Goal: Task Accomplishment & Management: Complete application form

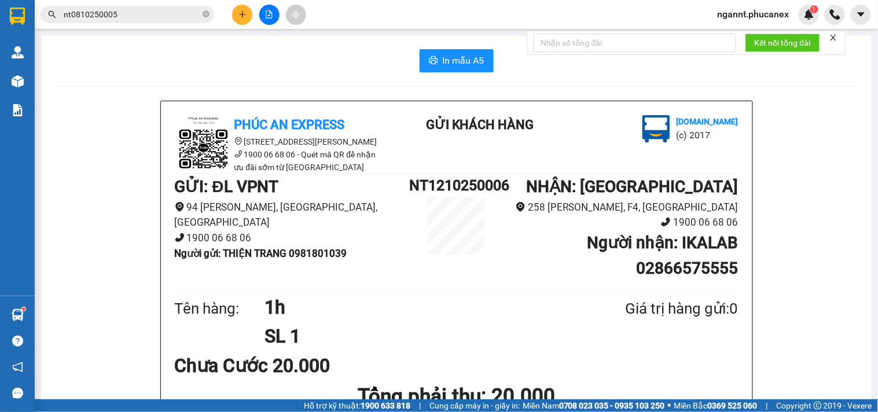
click at [240, 19] on button at bounding box center [242, 15] width 20 height 20
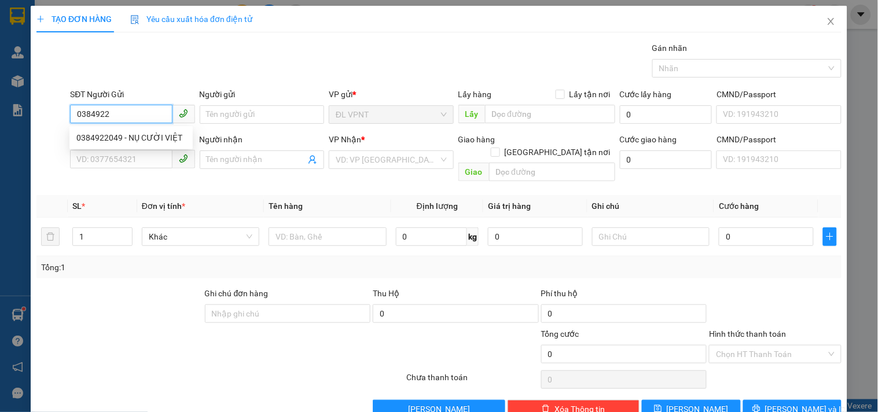
click at [163, 144] on div "0384922049 - NỤ CƯỜI VIỆT" at bounding box center [130, 137] width 109 height 13
type input "0384922049"
type input "NỤ CƯỜI VIỆT"
type input "0962984986"
type input "DŨNG"
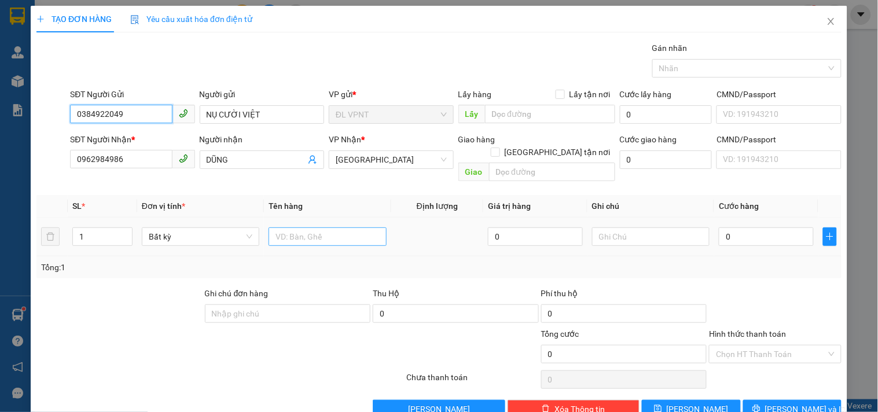
type input "0384922049"
click at [278, 227] on input "text" at bounding box center [327, 236] width 117 height 19
type input "1H"
click at [782, 227] on input "0" at bounding box center [766, 236] width 95 height 19
type input "2"
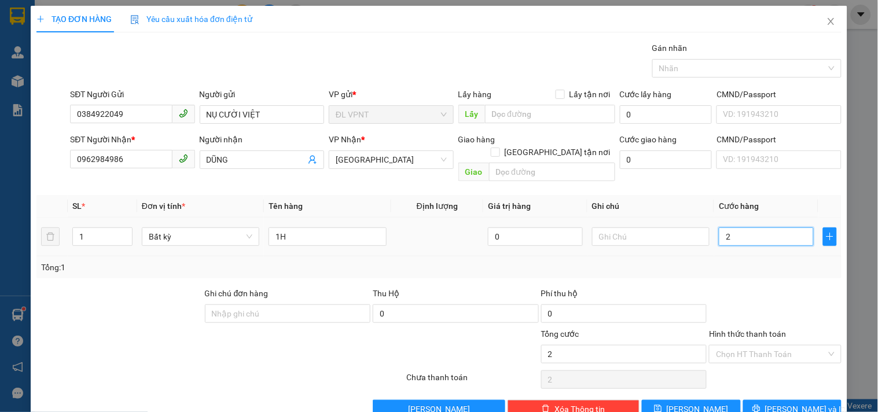
type input "2"
type input "20"
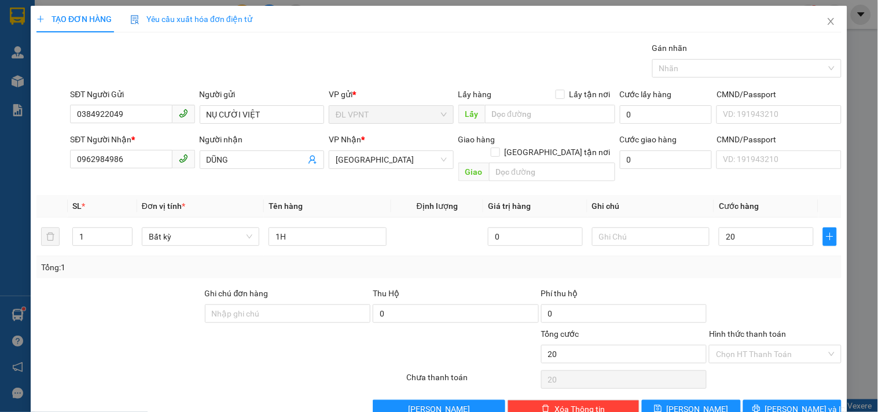
type input "20.000"
click at [822, 271] on div "Transit Pickup Surcharge Ids Transit Deliver Surcharge Ids Transit Deliver Surc…" at bounding box center [438, 230] width 805 height 377
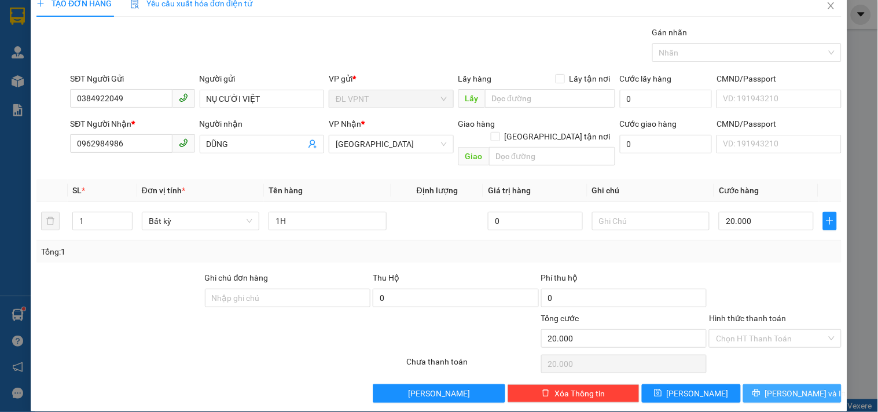
click at [783, 387] on span "[PERSON_NAME] và In" at bounding box center [805, 393] width 81 height 13
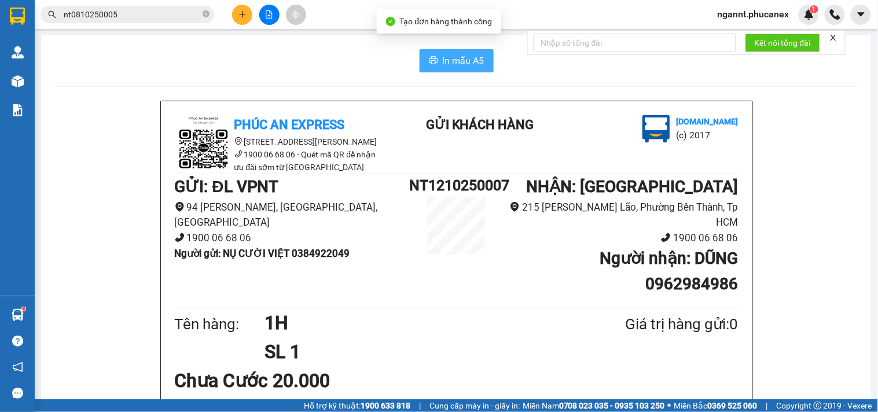
click at [481, 64] on button "In mẫu A5" at bounding box center [457, 60] width 74 height 23
click at [244, 21] on button at bounding box center [242, 15] width 20 height 20
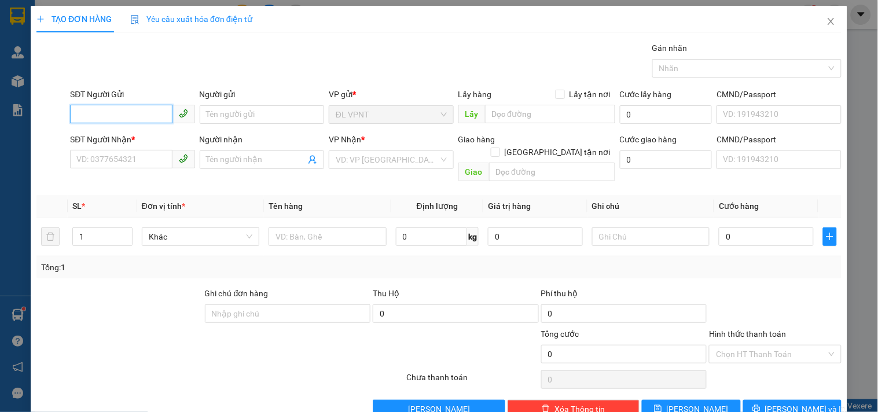
click at [140, 111] on input "SĐT Người Gửi" at bounding box center [121, 114] width 102 height 19
click at [84, 105] on input "SĐT Người Gửi" at bounding box center [121, 114] width 102 height 19
click at [95, 105] on input "0383078290" at bounding box center [121, 114] width 102 height 19
click at [105, 105] on input "0383078290" at bounding box center [121, 114] width 102 height 19
type input "0383078290"
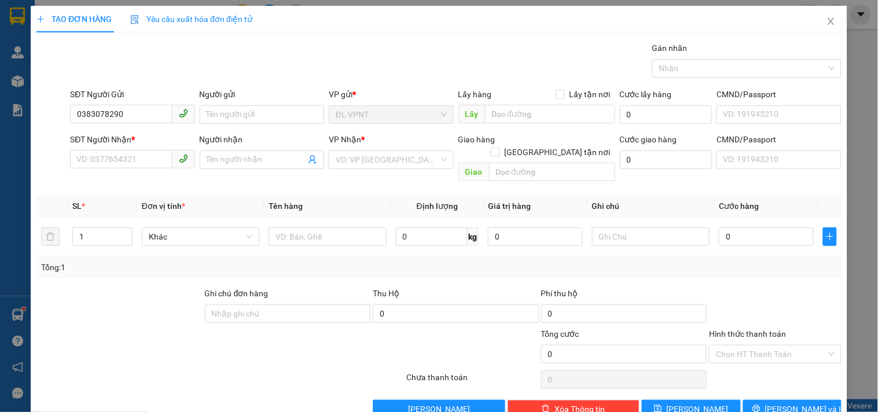
click at [244, 88] on div "Người gửi" at bounding box center [262, 94] width 124 height 13
click at [244, 105] on input "Người gửi" at bounding box center [262, 114] width 124 height 19
click at [232, 105] on input "Người gửi" at bounding box center [262, 114] width 124 height 19
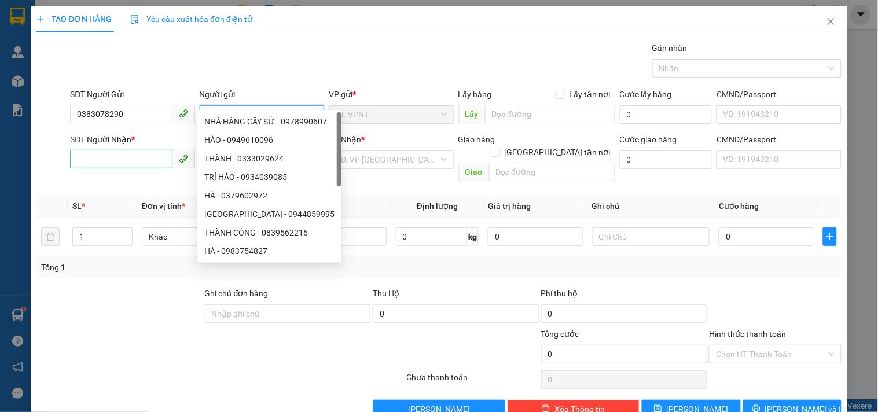
type input "HÀ"
click at [146, 150] on input "SĐT Người Nhận *" at bounding box center [121, 159] width 102 height 19
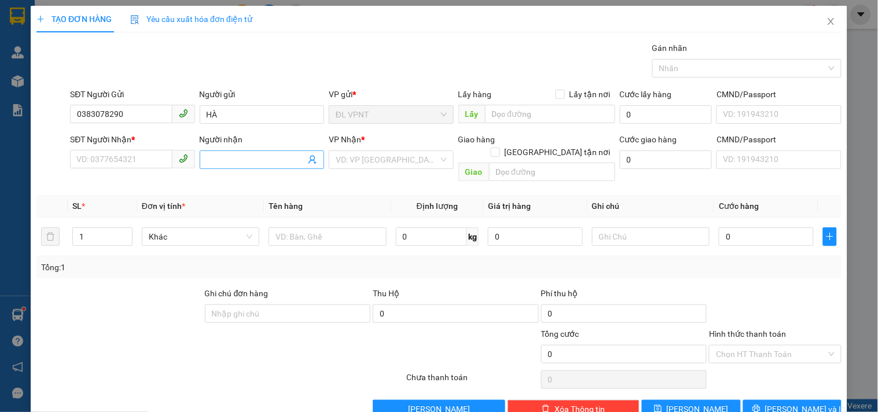
click at [210, 153] on input "Người nhận" at bounding box center [256, 159] width 99 height 13
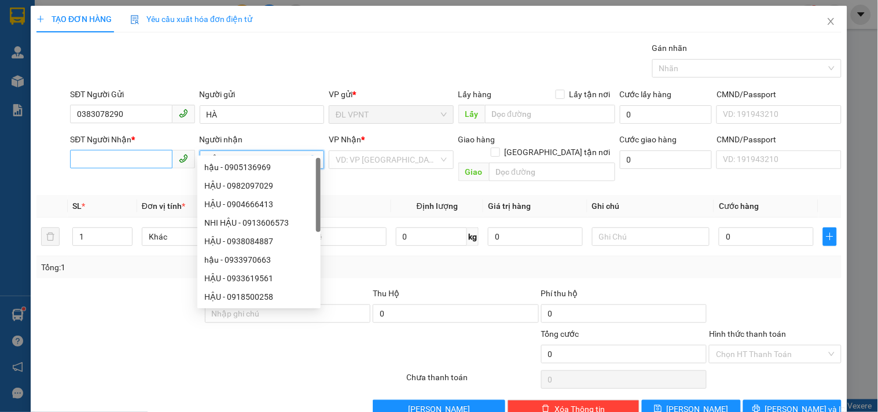
type input "HẬU"
click at [145, 150] on input "SĐT Người Nhận *" at bounding box center [121, 159] width 102 height 19
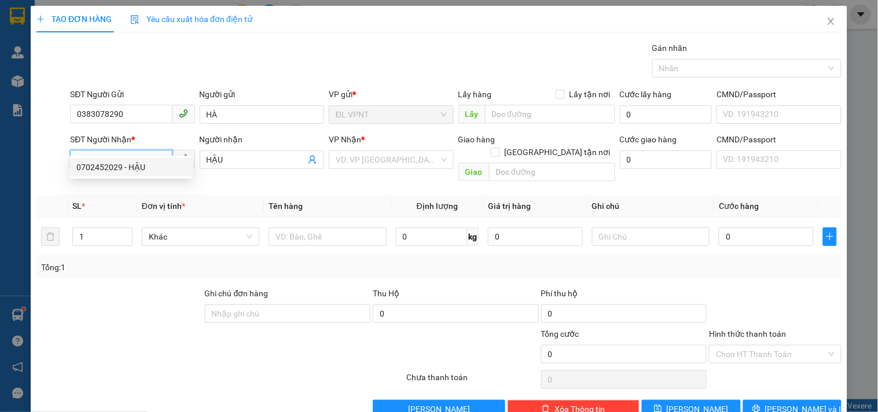
click at [149, 162] on div "0702452029 - HẬU" at bounding box center [130, 167] width 109 height 13
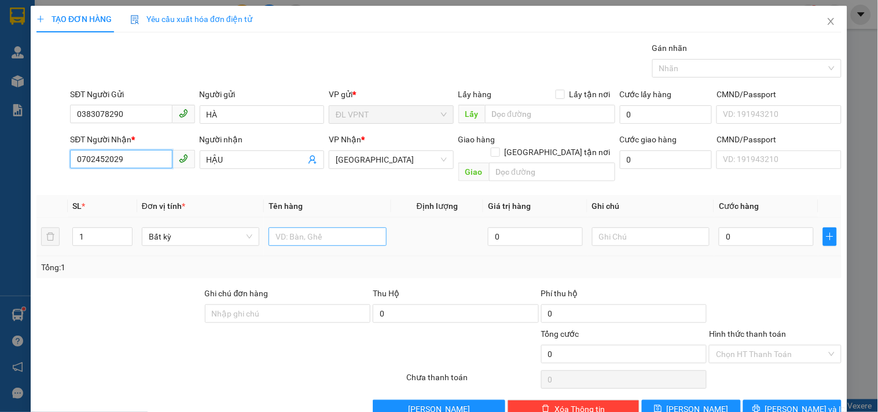
type input "0702452029"
click at [281, 227] on input "text" at bounding box center [327, 236] width 117 height 19
type input "1PB"
click at [743, 227] on input "0" at bounding box center [766, 236] width 95 height 19
type input "2"
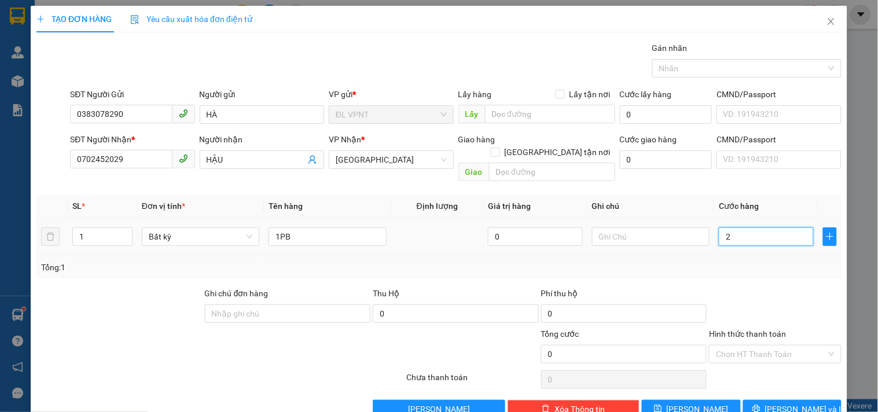
type input "2"
type input "20"
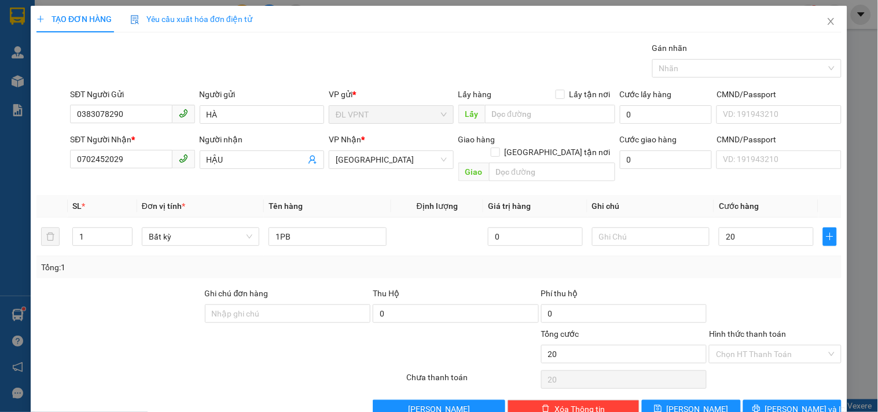
type input "20.000"
click at [806, 398] on div "TẠO ĐƠN HÀNG Yêu cầu xuất hóa đơn điện tử Transit Pickup Surcharge Ids Transit …" at bounding box center [439, 206] width 878 height 412
click at [732, 346] on input "Hình thức thanh toán" at bounding box center [771, 354] width 110 height 17
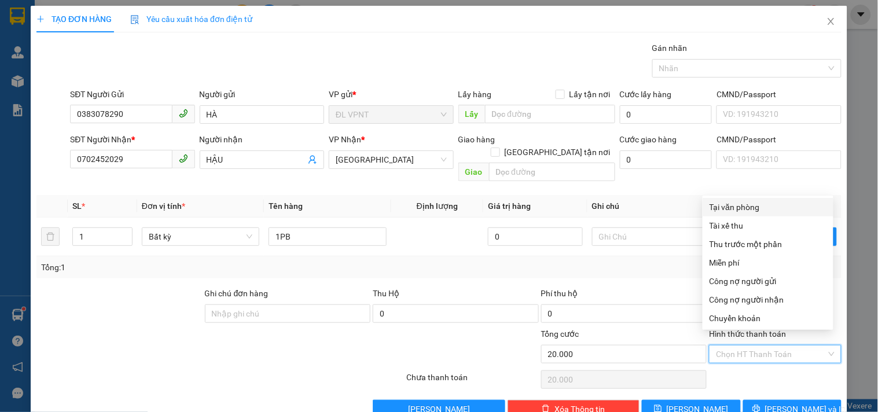
click at [747, 198] on div "Tại văn phòng" at bounding box center [768, 207] width 131 height 19
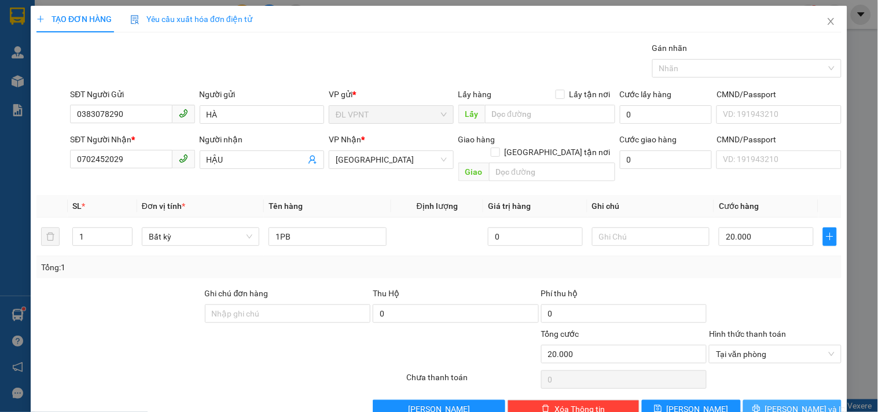
click at [776, 403] on span "[PERSON_NAME] và In" at bounding box center [805, 409] width 81 height 13
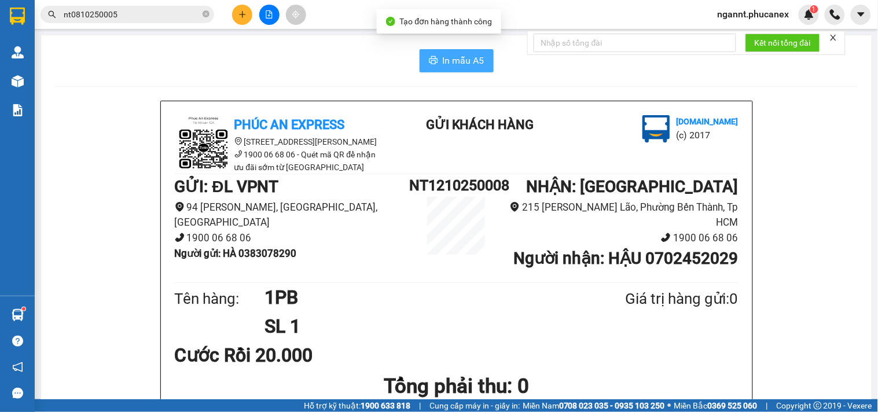
click at [443, 61] on span "In mẫu A5" at bounding box center [464, 60] width 42 height 14
click at [244, 15] on icon "plus" at bounding box center [242, 14] width 8 height 8
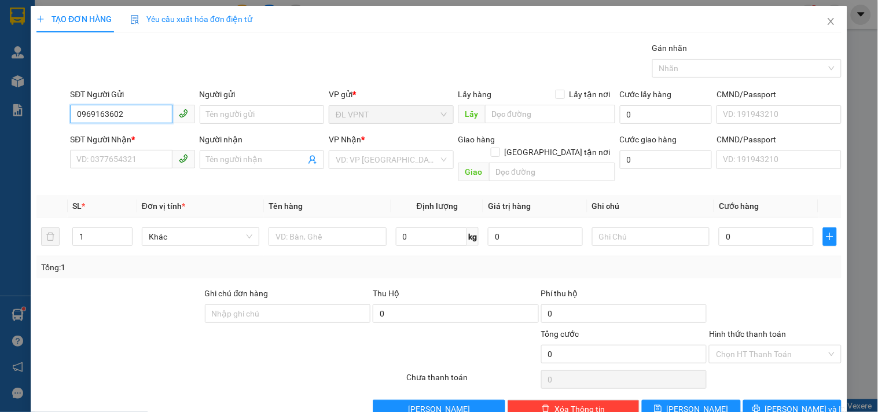
click at [94, 117] on input "0969163602" at bounding box center [121, 114] width 102 height 19
click at [108, 113] on input "0969163602" at bounding box center [121, 114] width 102 height 19
type input "0969163602"
click at [200, 111] on input "Người gửi" at bounding box center [262, 114] width 124 height 19
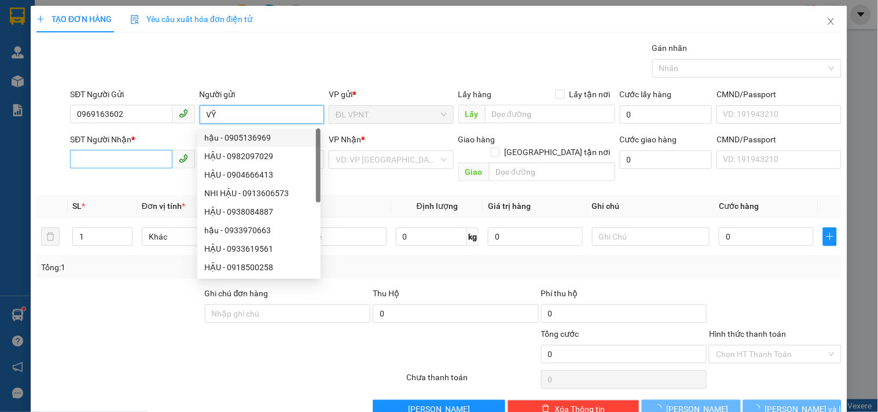
type input "VỸ"
click at [147, 153] on input "SĐT Người Nhận *" at bounding box center [121, 159] width 102 height 19
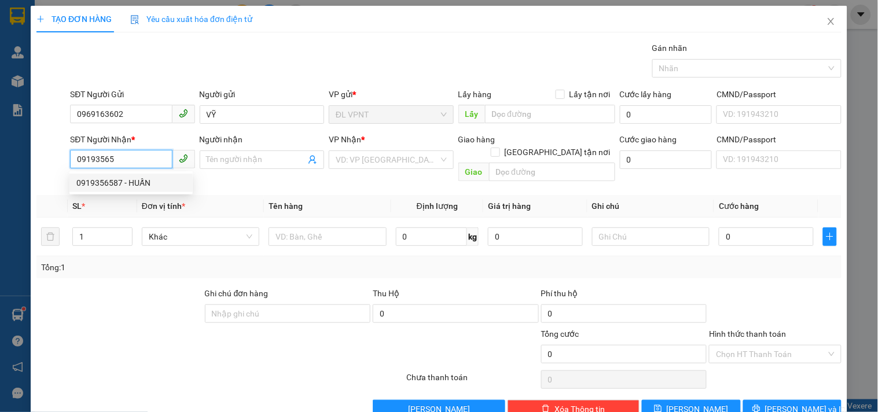
click at [123, 183] on div "0919356587 - HUẤN" at bounding box center [130, 183] width 109 height 13
type input "0919356587"
type input "HUẤN"
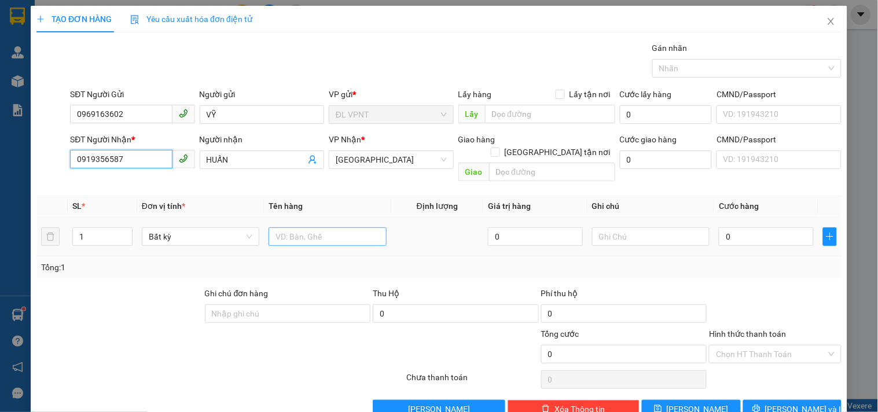
type input "0919356587"
click at [363, 227] on input "text" at bounding box center [327, 236] width 117 height 19
type input "2"
click at [124, 232] on icon "up" at bounding box center [126, 234] width 4 height 4
click at [322, 227] on input "text" at bounding box center [327, 236] width 117 height 19
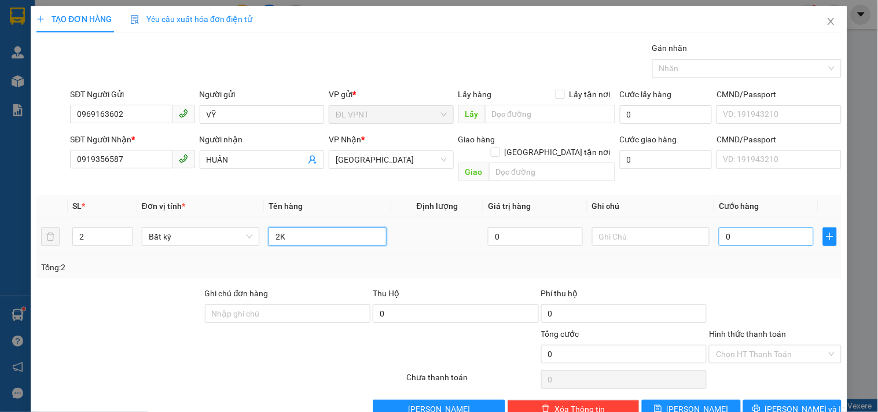
type input "2K"
click at [725, 227] on input "0" at bounding box center [766, 236] width 95 height 19
type input "1"
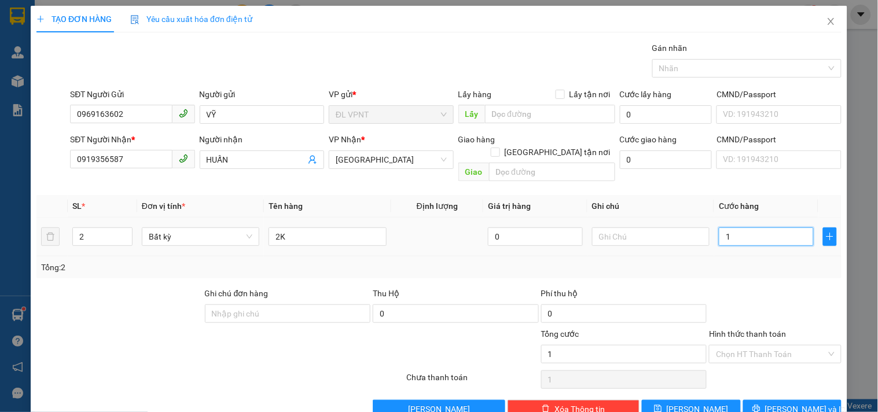
type input "14"
type input "140"
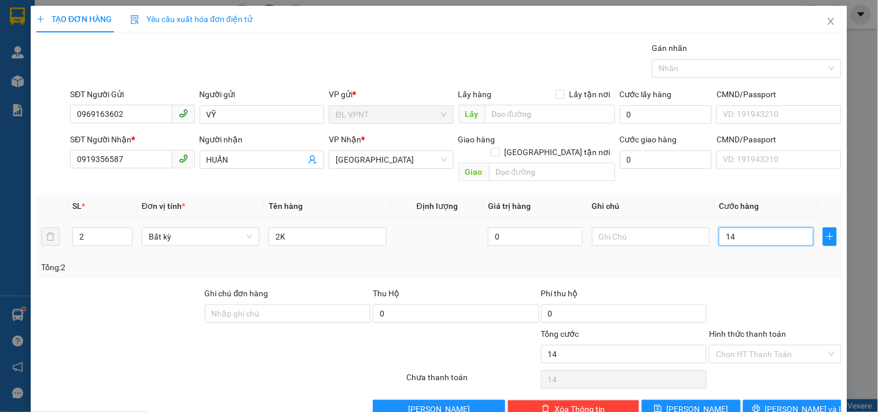
type input "140"
type input "140.000"
click at [823, 311] on div at bounding box center [775, 307] width 134 height 41
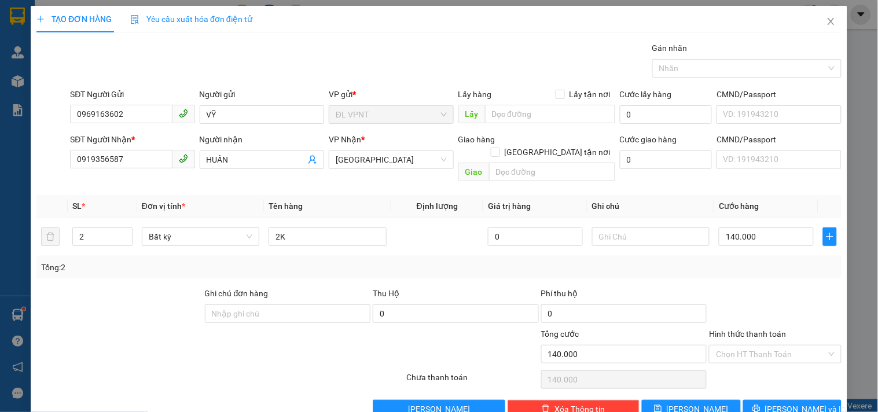
click at [750, 266] on div "Transit Pickup Surcharge Ids Transit Deliver Surcharge Ids Transit Deliver Surc…" at bounding box center [438, 230] width 805 height 377
click at [761, 405] on icon "printer" at bounding box center [756, 409] width 8 height 8
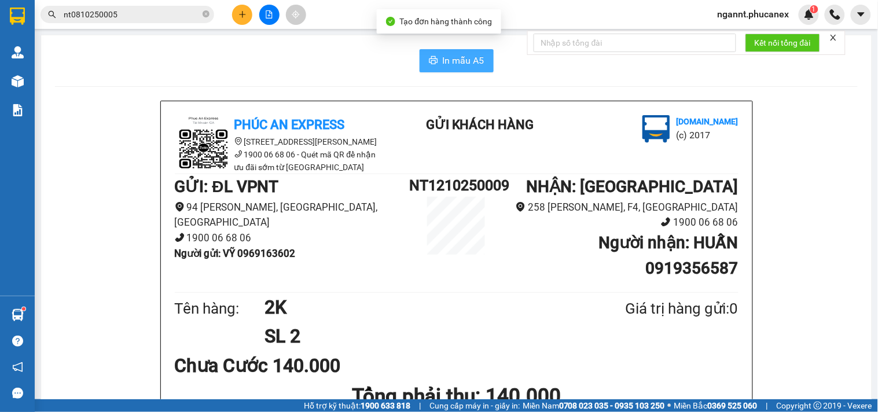
click at [454, 63] on span "In mẫu A5" at bounding box center [464, 60] width 42 height 14
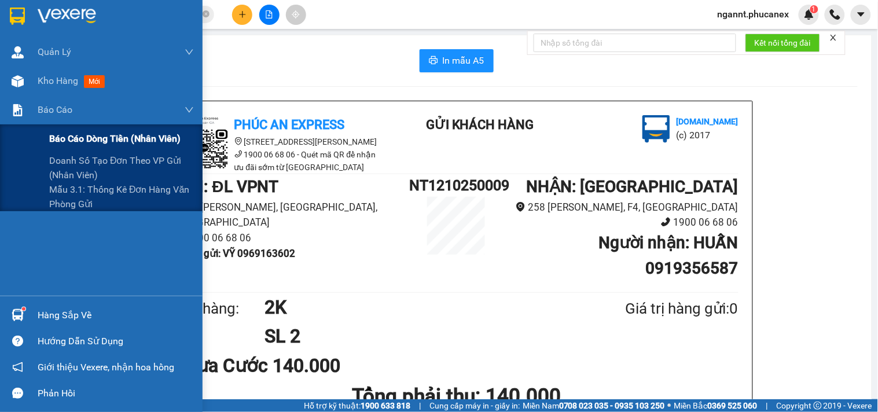
click at [68, 137] on span "Báo cáo dòng tiền (nhân viên)" at bounding box center [114, 138] width 131 height 14
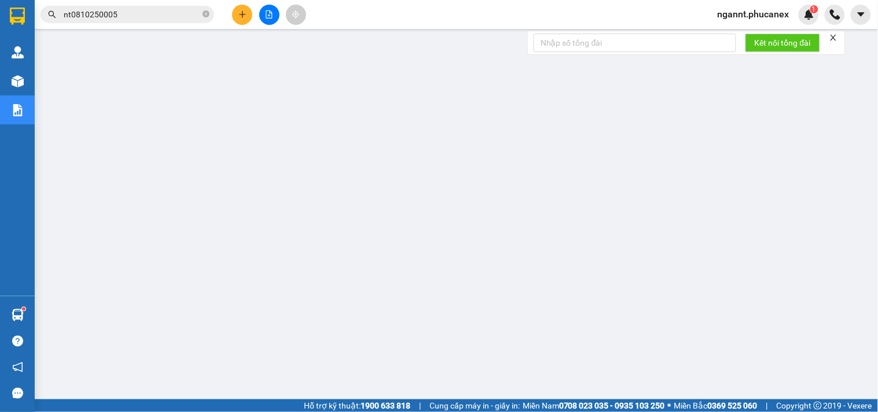
click at [246, 21] on button at bounding box center [242, 15] width 20 height 20
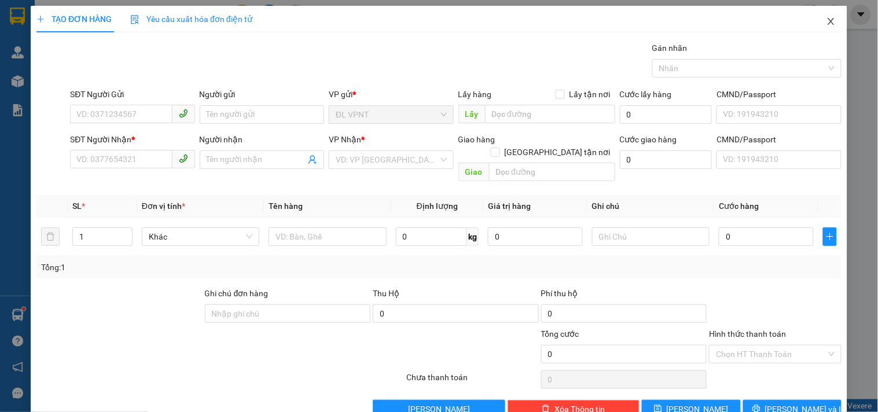
click at [815, 21] on span "Close" at bounding box center [831, 22] width 32 height 32
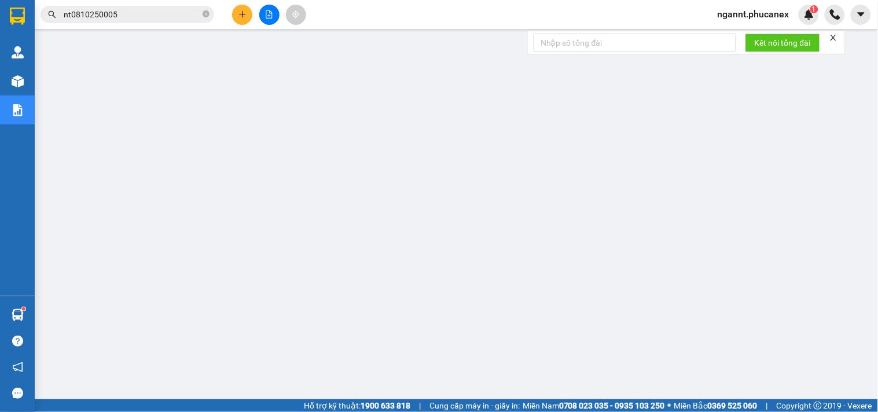
click at [772, 12] on span "ngannt.phucanex" at bounding box center [753, 14] width 90 height 14
click at [735, 32] on span "Đăng xuất" at bounding box center [759, 36] width 66 height 13
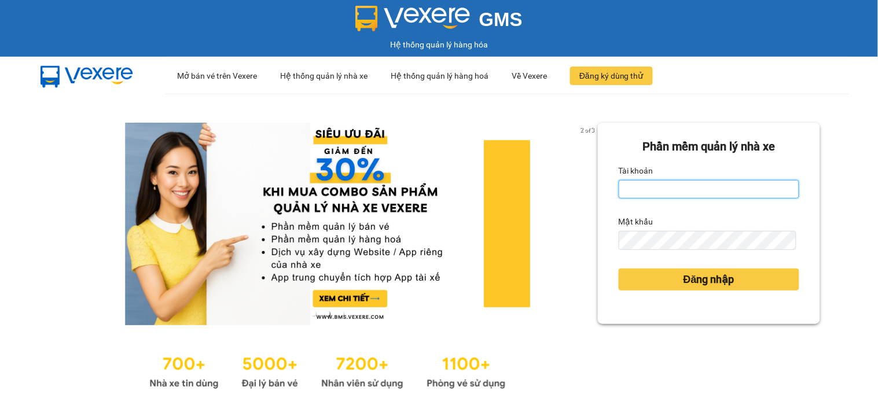
click at [631, 189] on input "Tài khoản" at bounding box center [709, 189] width 181 height 19
type input "mynt.phucanex"
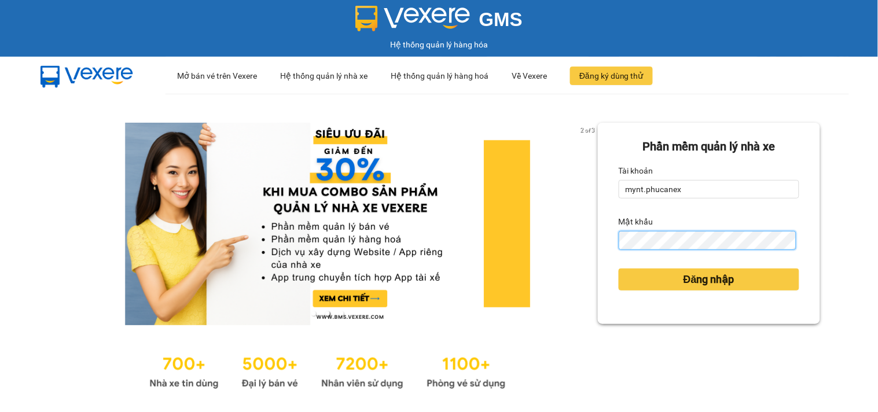
click at [619, 269] on button "Đăng nhập" at bounding box center [709, 280] width 181 height 22
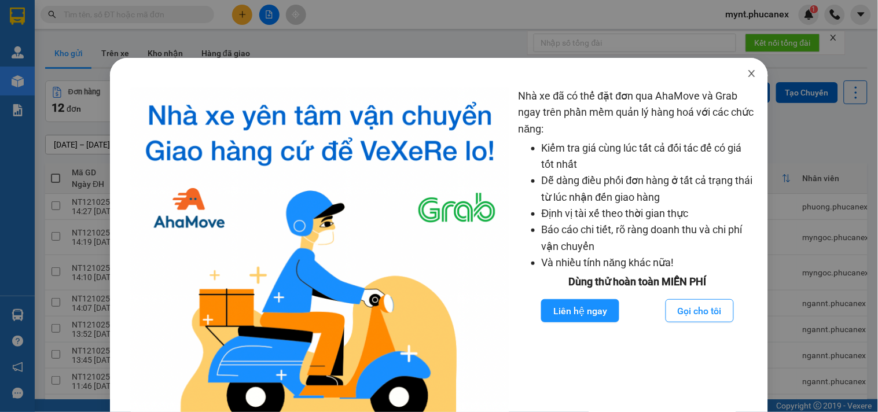
click at [747, 69] on icon "close" at bounding box center [751, 73] width 9 height 9
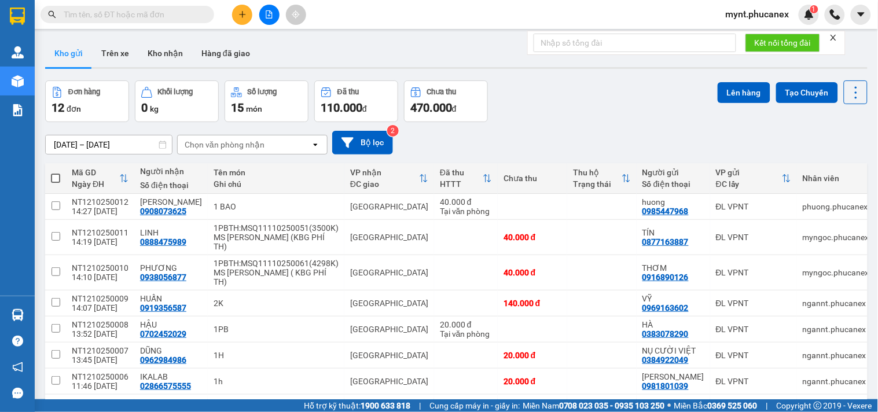
scroll to position [103, 0]
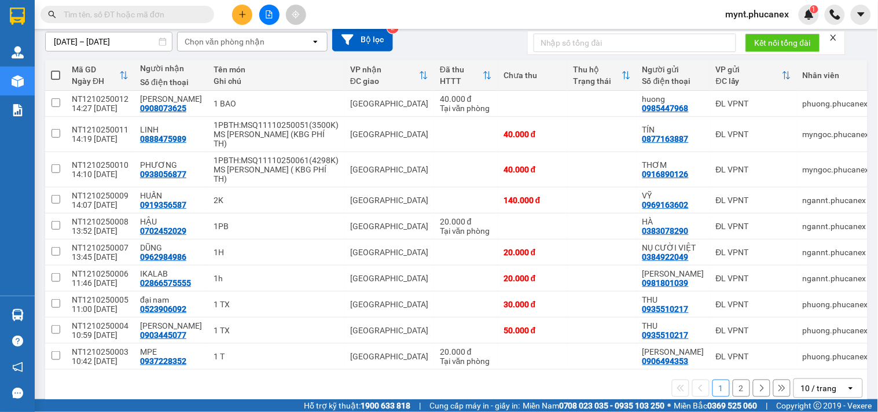
click at [803, 383] on div "10 / trang" at bounding box center [819, 389] width 36 height 12
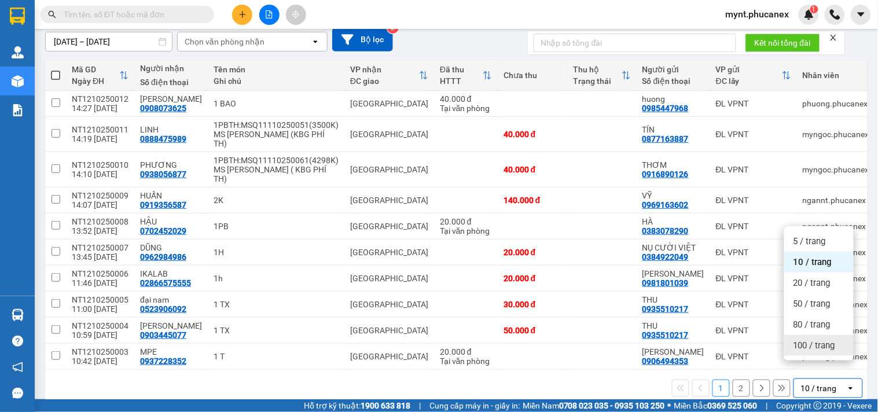
click at [806, 343] on span "100 / trang" at bounding box center [815, 346] width 42 height 12
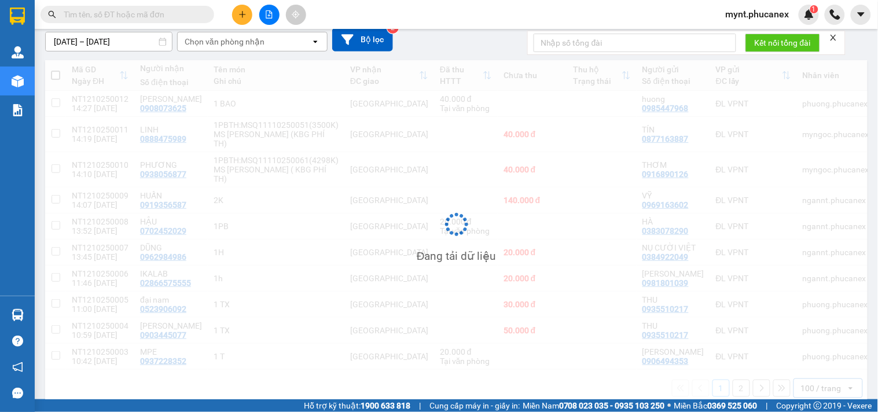
scroll to position [101, 0]
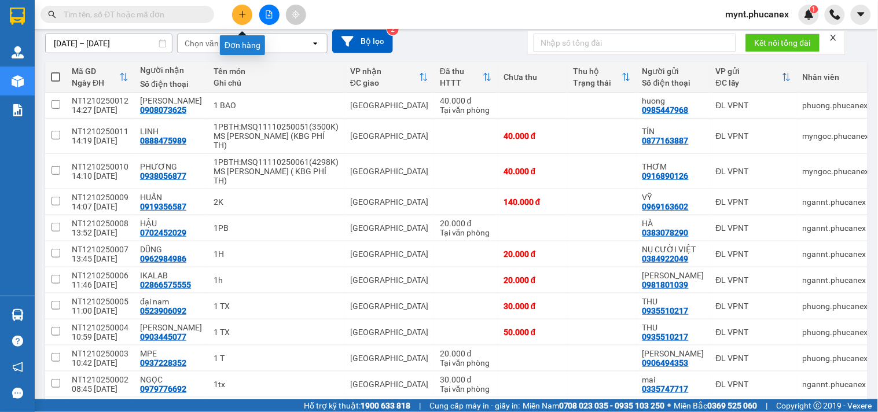
click at [240, 10] on icon "plus" at bounding box center [242, 14] width 8 height 8
